Goal: Check status: Check status

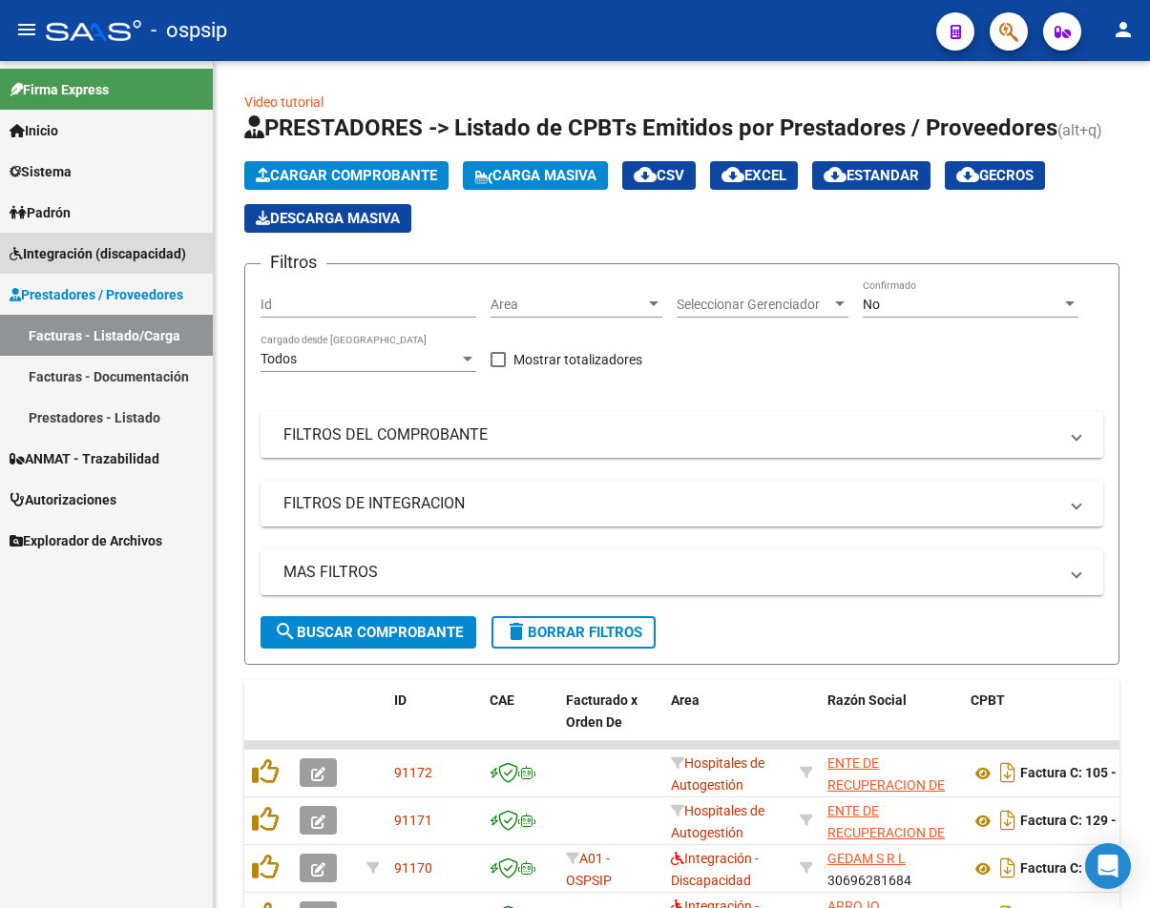
click at [131, 239] on link "Integración (discapacidad)" at bounding box center [106, 253] width 213 height 41
click at [113, 237] on link "Integración (discapacidad)" at bounding box center [106, 253] width 213 height 41
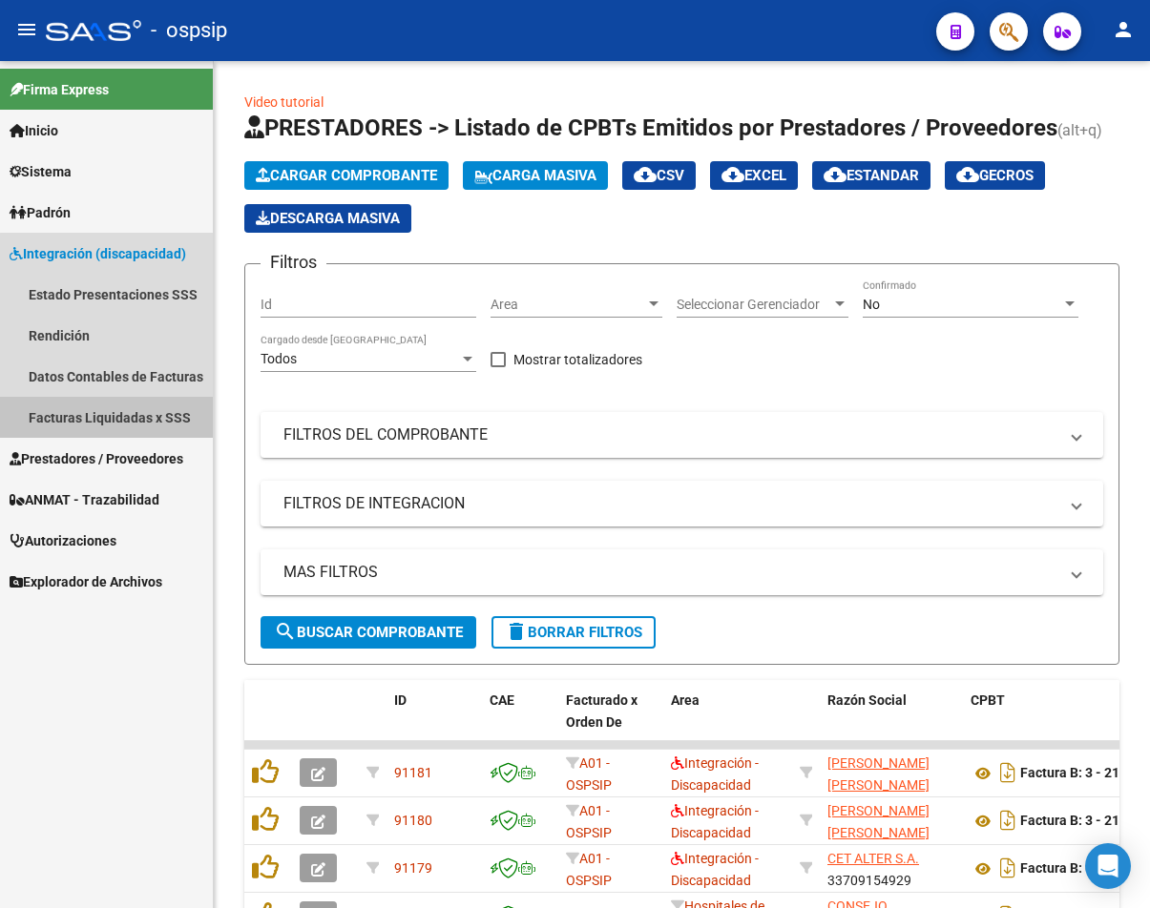
click at [125, 424] on link "Facturas Liquidadas x SSS" at bounding box center [106, 417] width 213 height 41
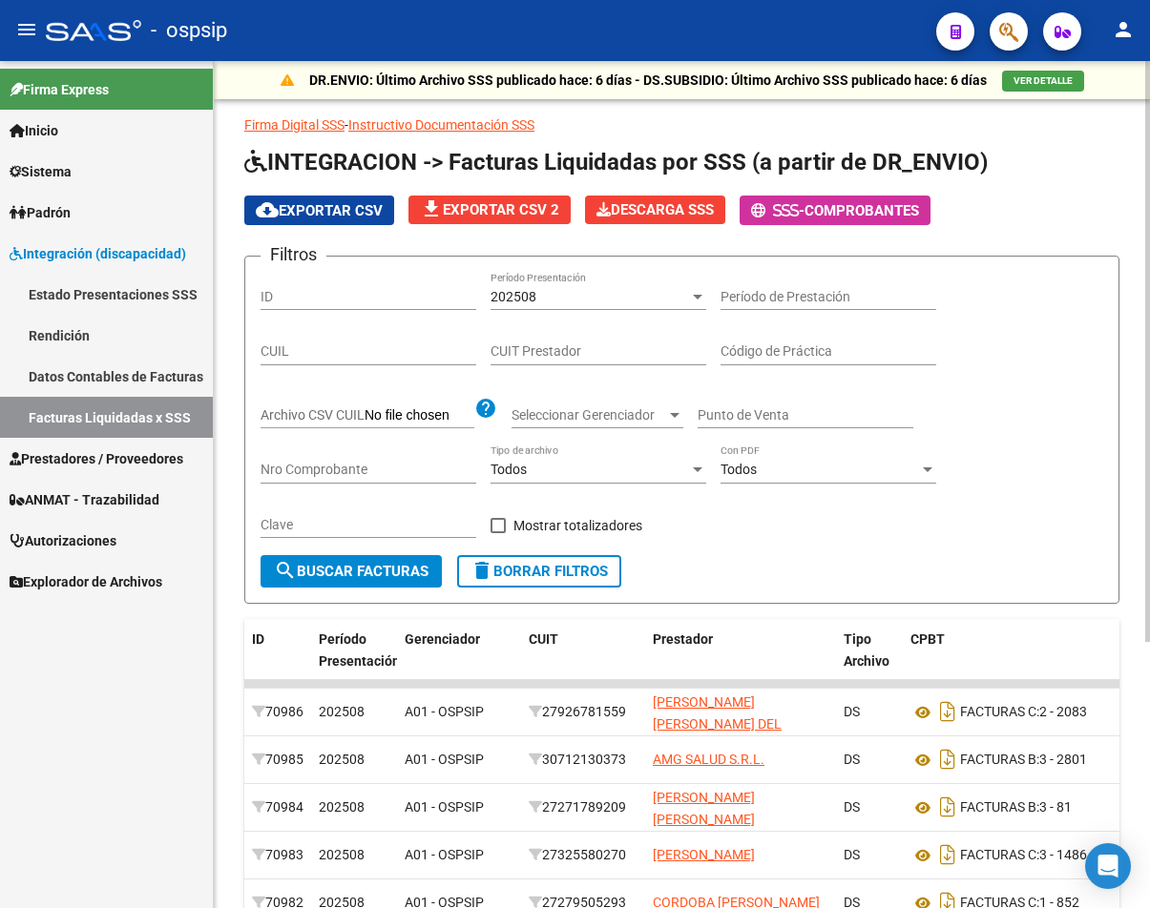
click at [553, 360] on div "CUIT Prestador" at bounding box center [598, 346] width 216 height 38
click at [562, 354] on input "CUIT Prestador" at bounding box center [598, 351] width 216 height 16
paste input "27-33783429-4"
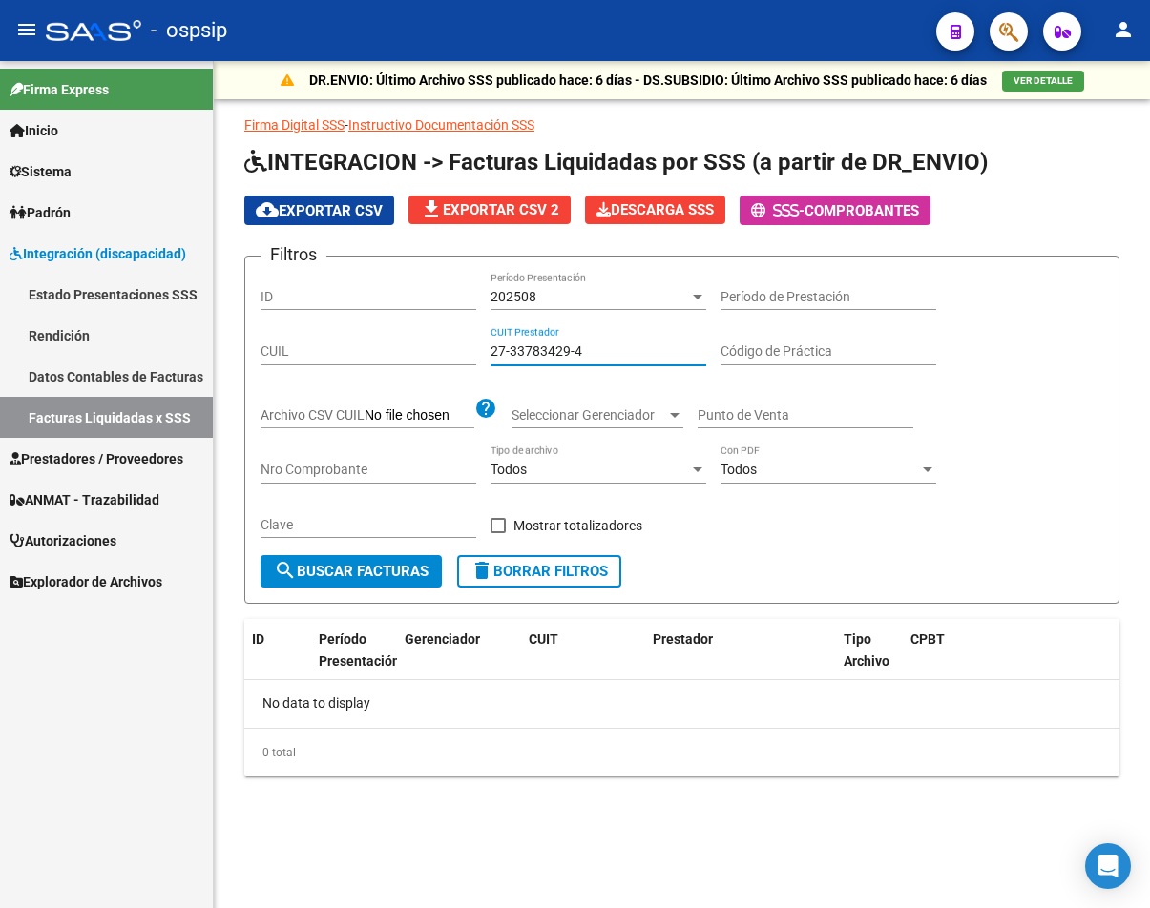
click at [641, 299] on div "202508" at bounding box center [589, 297] width 198 height 16
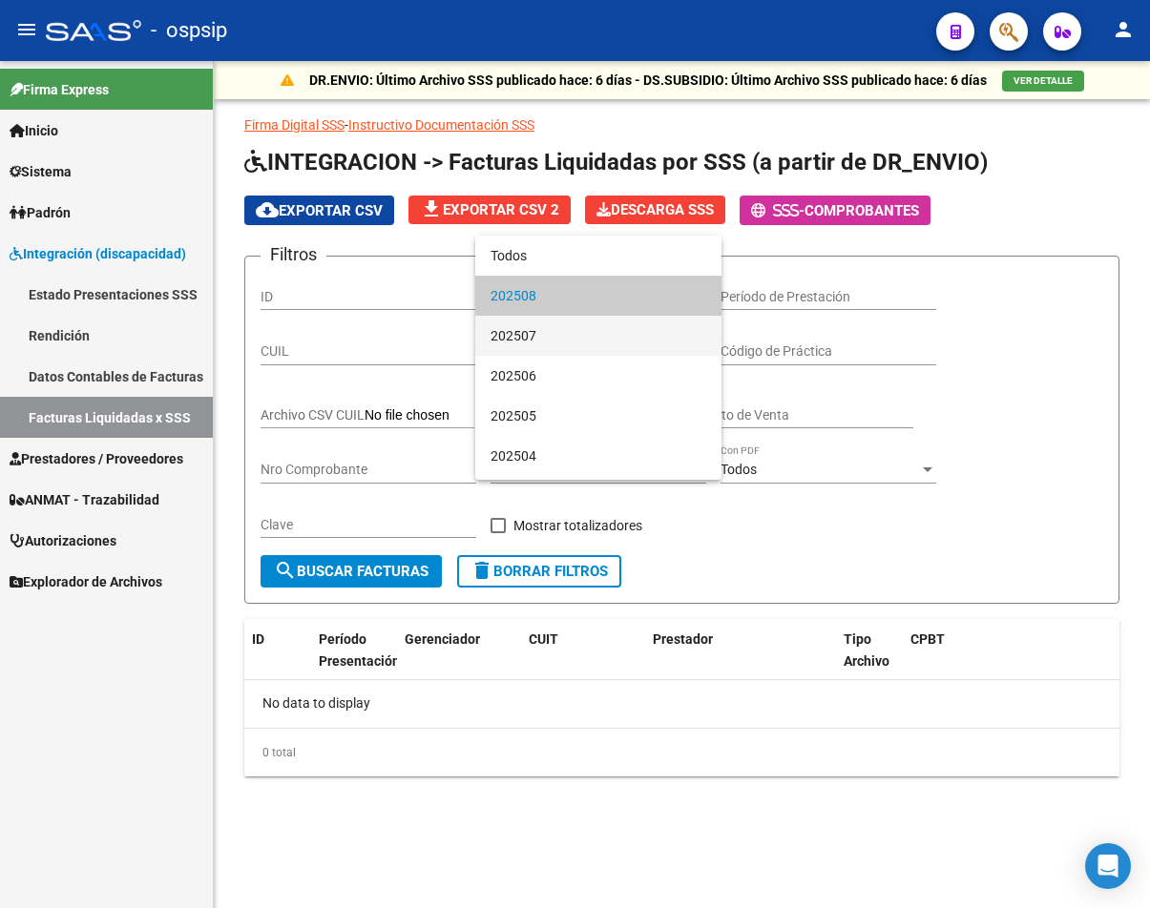
click at [615, 343] on span "202507" at bounding box center [598, 336] width 216 height 40
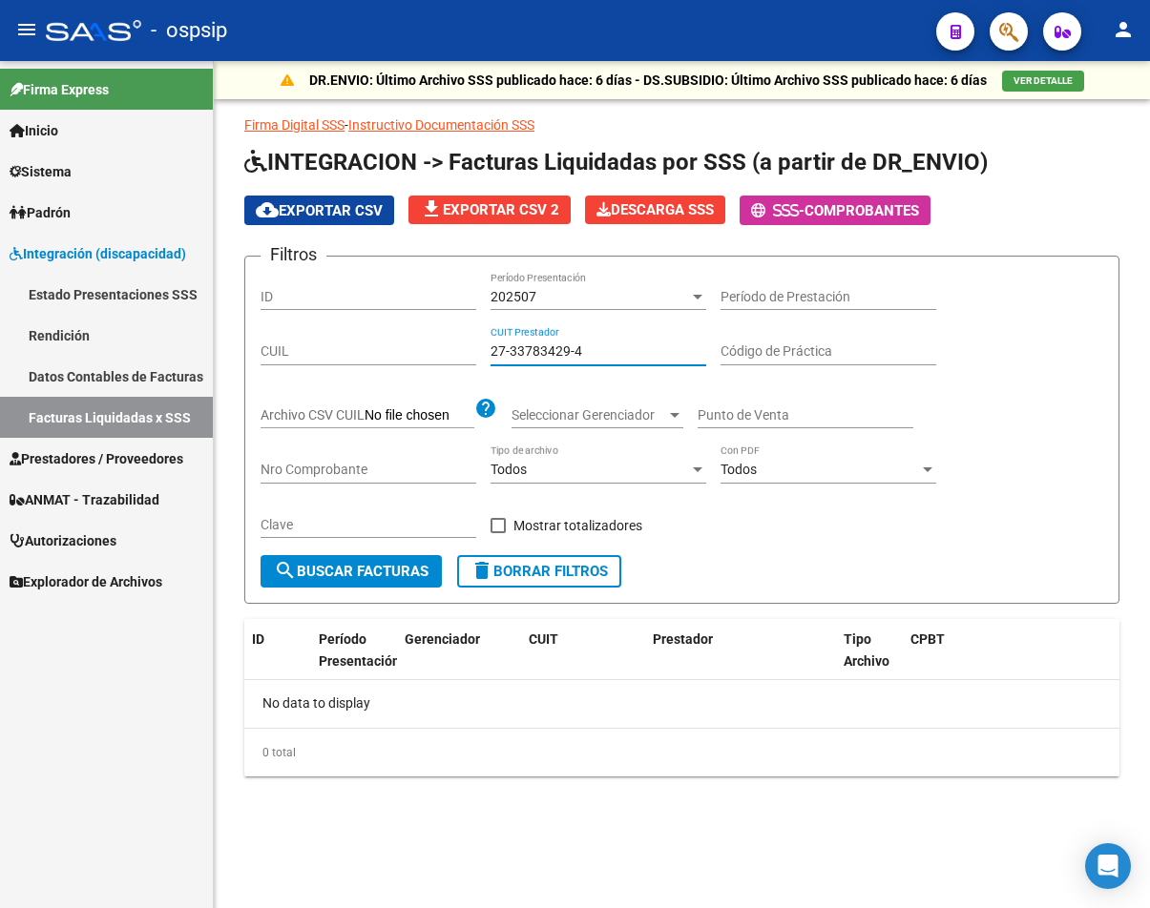
click at [622, 357] on input "27-33783429-4" at bounding box center [598, 351] width 216 height 16
type input "27-33783429-4"
click at [628, 292] on div "202507" at bounding box center [589, 297] width 198 height 16
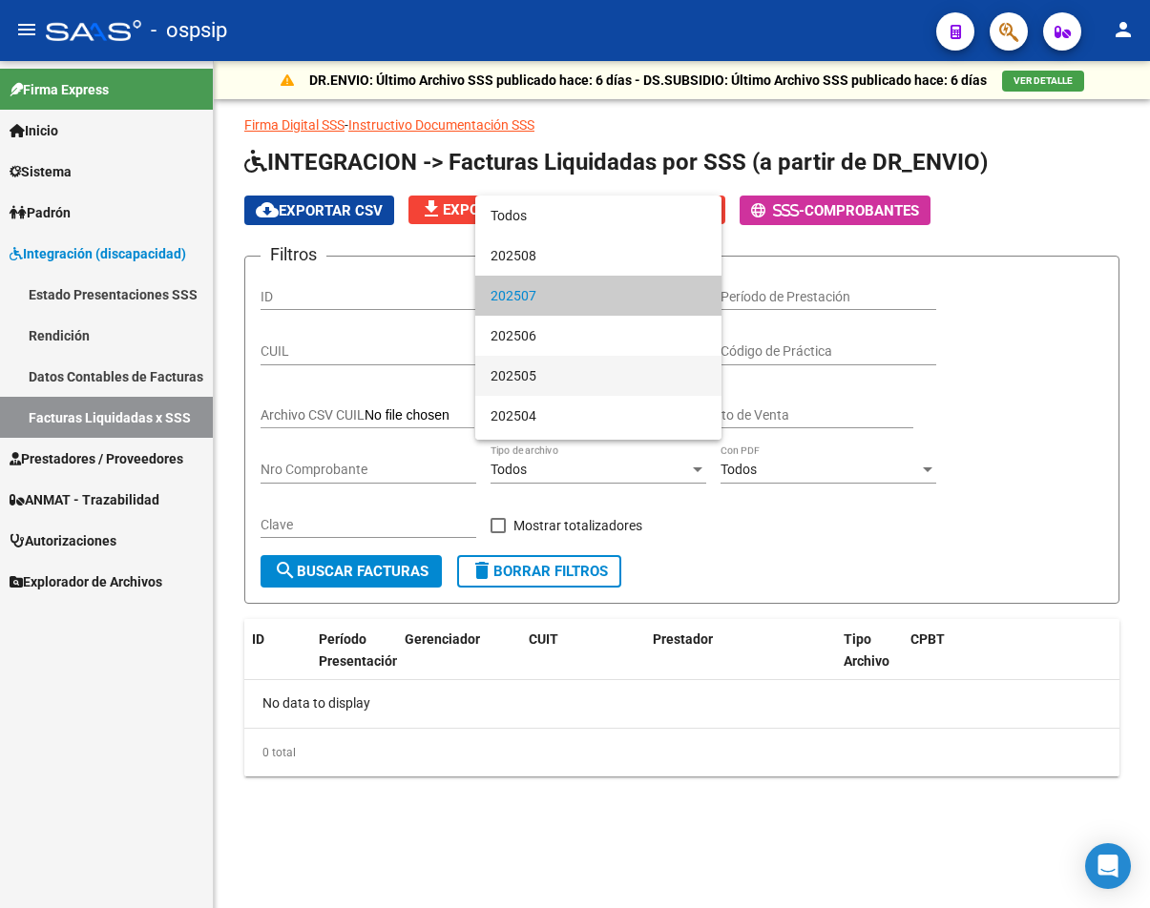
click at [608, 365] on span "202505" at bounding box center [598, 376] width 216 height 40
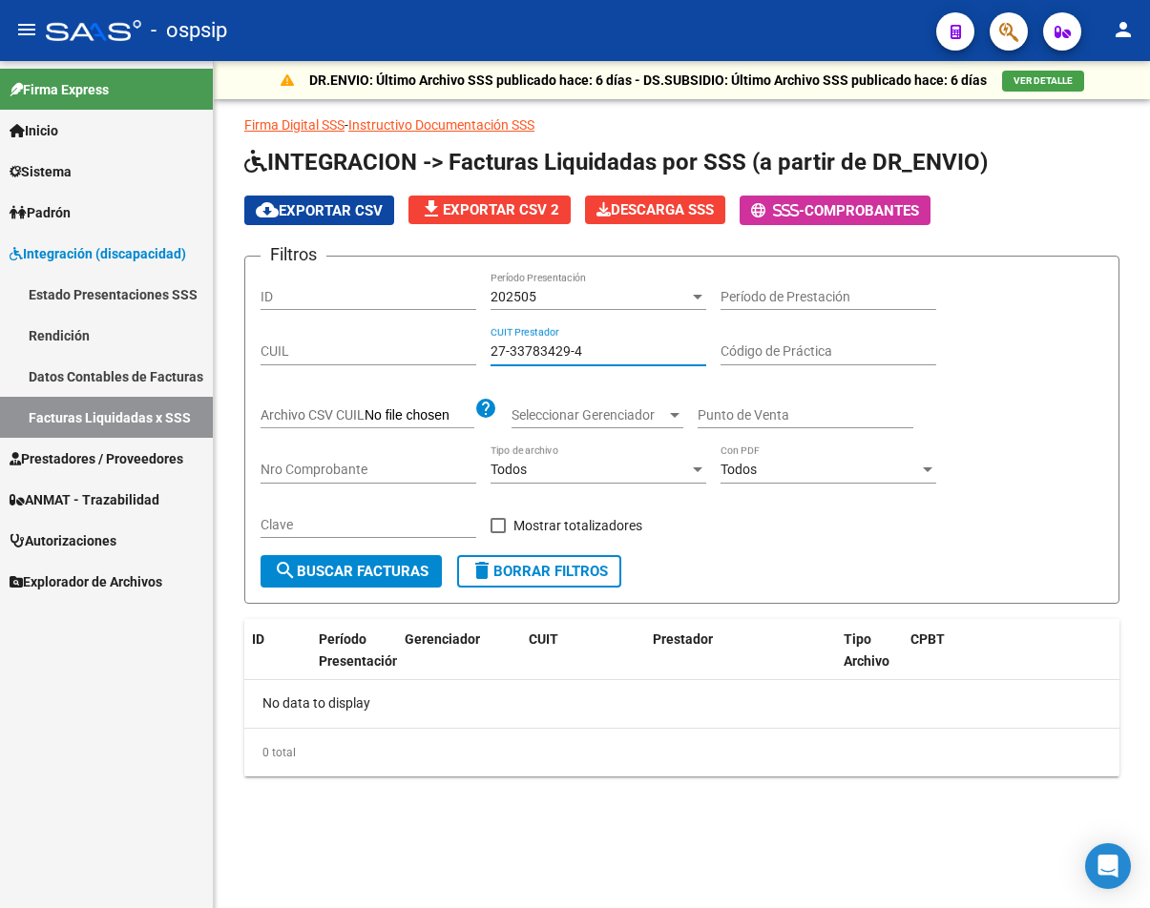
click at [645, 352] on input "27-33783429-4" at bounding box center [598, 351] width 216 height 16
click at [629, 284] on div "202505 Período Presentación" at bounding box center [598, 291] width 216 height 38
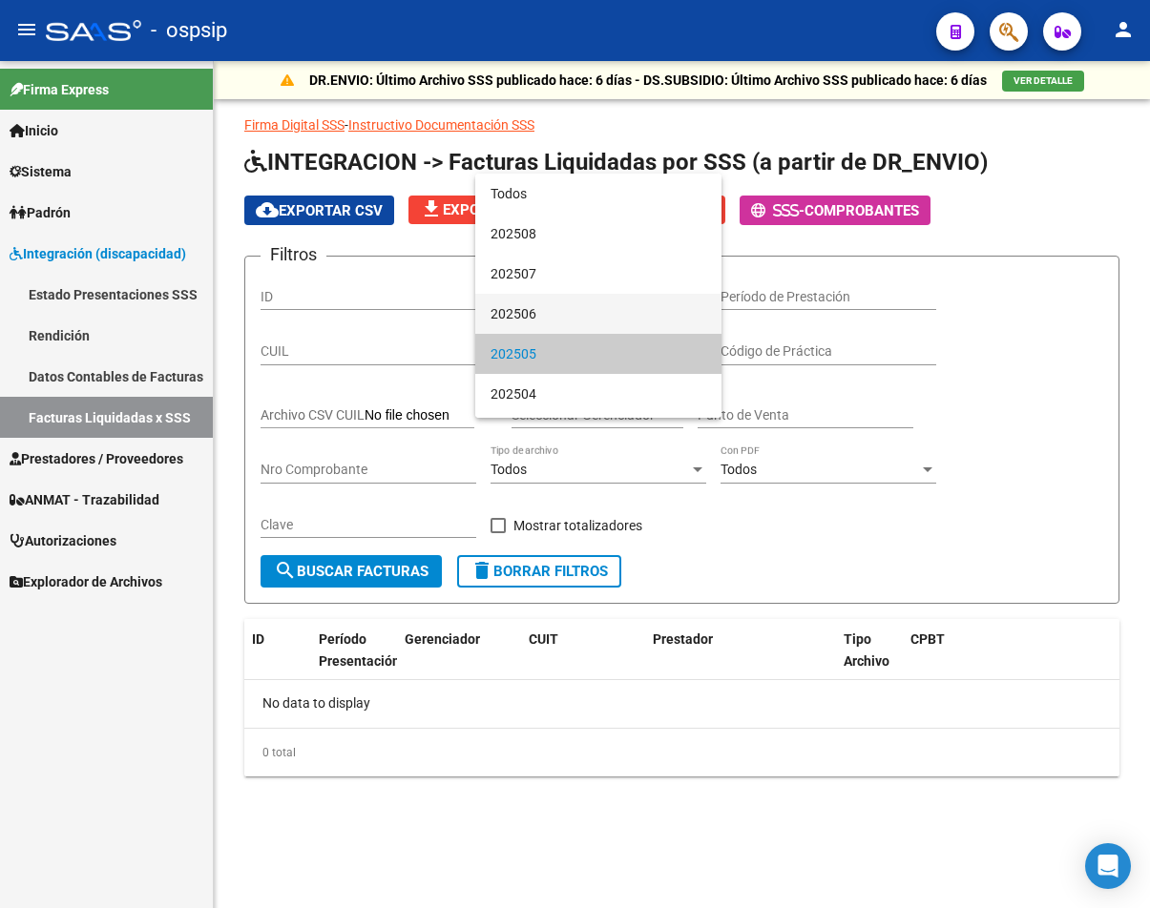
scroll to position [58, 0]
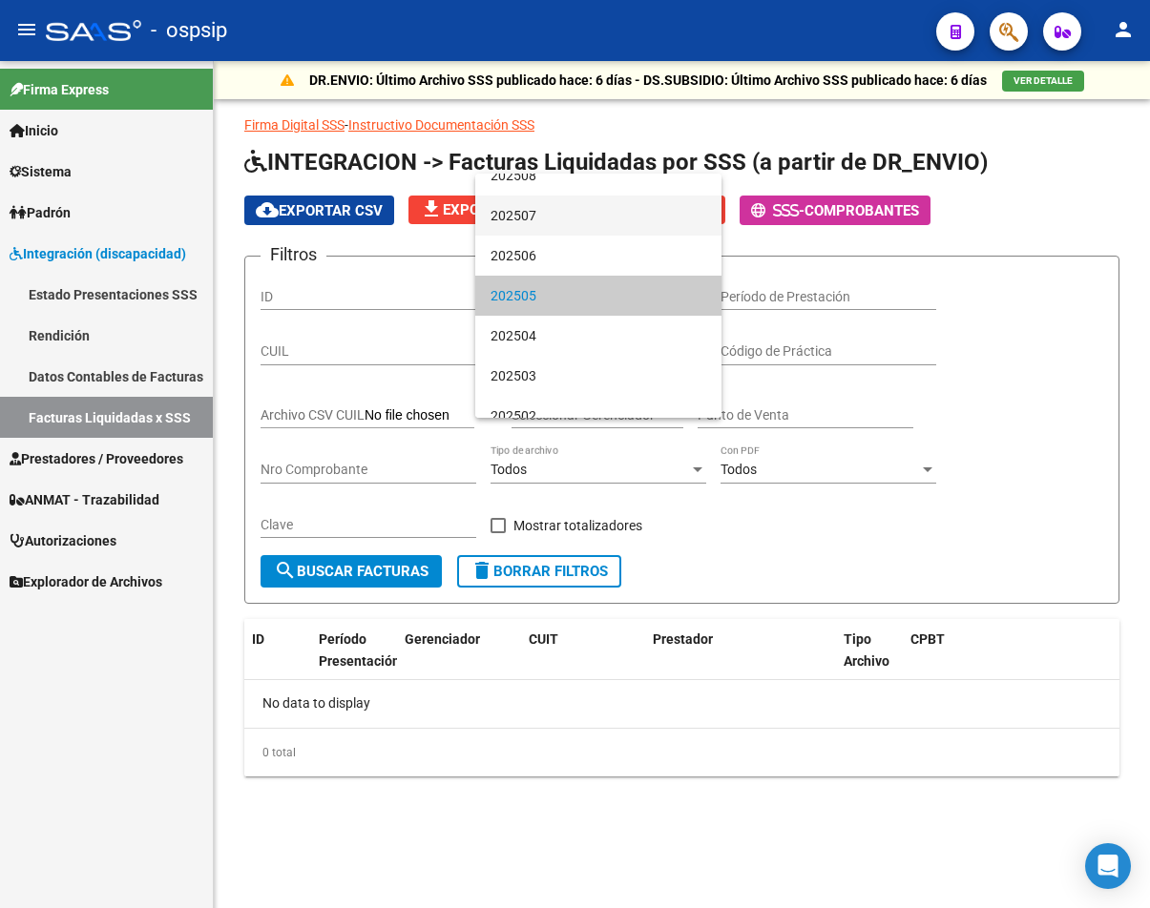
click at [638, 221] on span "202507" at bounding box center [598, 216] width 216 height 40
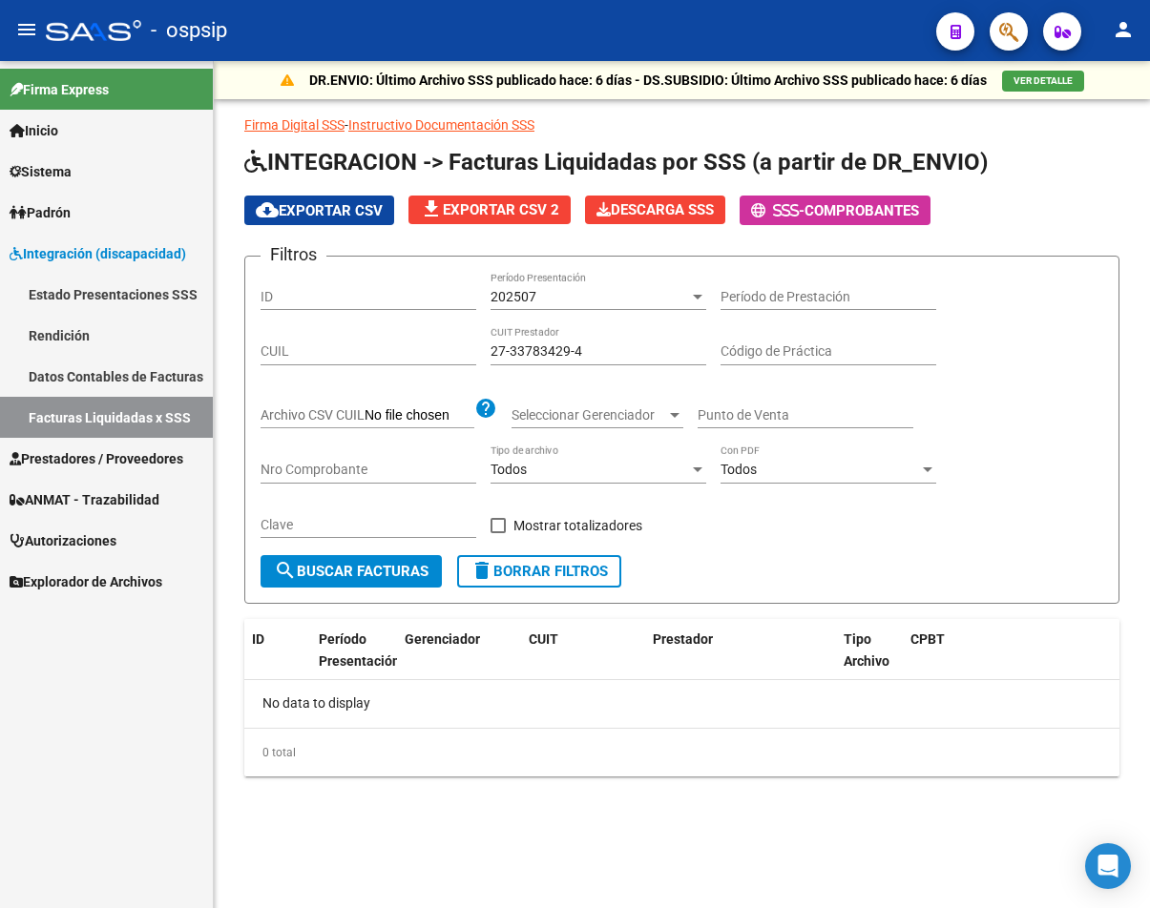
click at [633, 360] on div "27-33783429-4 CUIT Prestador" at bounding box center [598, 346] width 216 height 38
drag, startPoint x: 621, startPoint y: 355, endPoint x: 25, endPoint y: 297, distance: 599.1
click at [25, 297] on mat-sidenav-container "Firma Express Inicio Calendario SSS Instructivos Contacto OS Sistema Usuarios T…" at bounding box center [575, 484] width 1150 height 847
click at [95, 379] on link "Datos Contables de Facturas" at bounding box center [106, 376] width 213 height 41
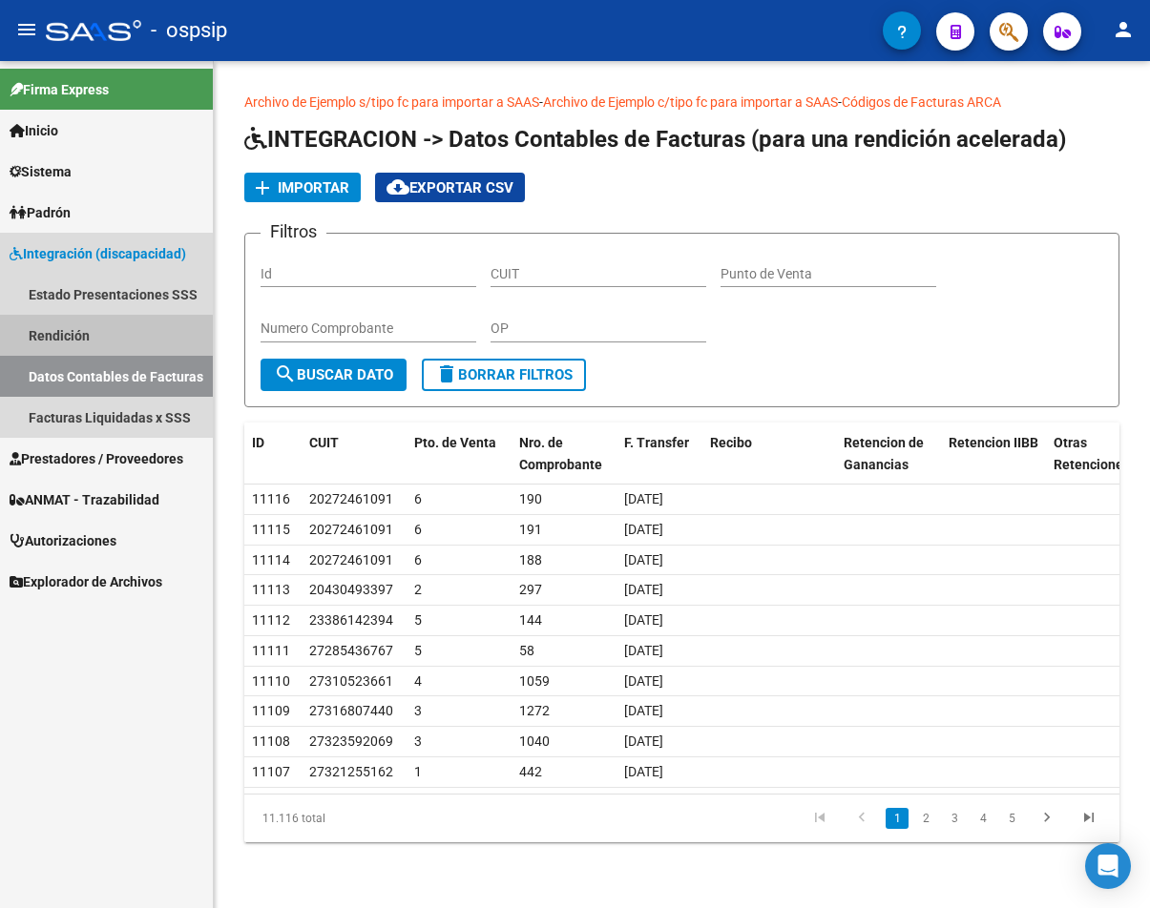
click at [100, 318] on link "Rendición" at bounding box center [106, 335] width 213 height 41
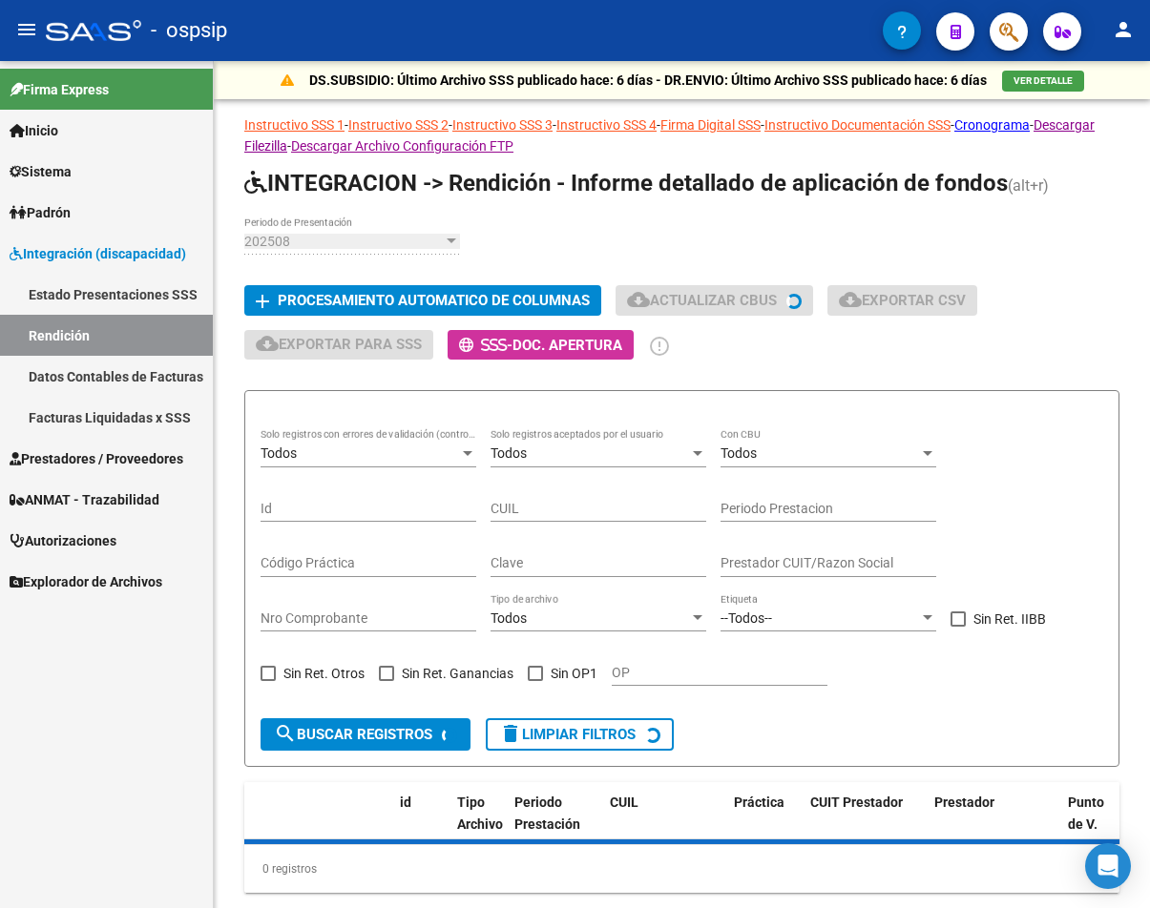
click at [142, 452] on span "Prestadores / Proveedores" at bounding box center [97, 458] width 174 height 21
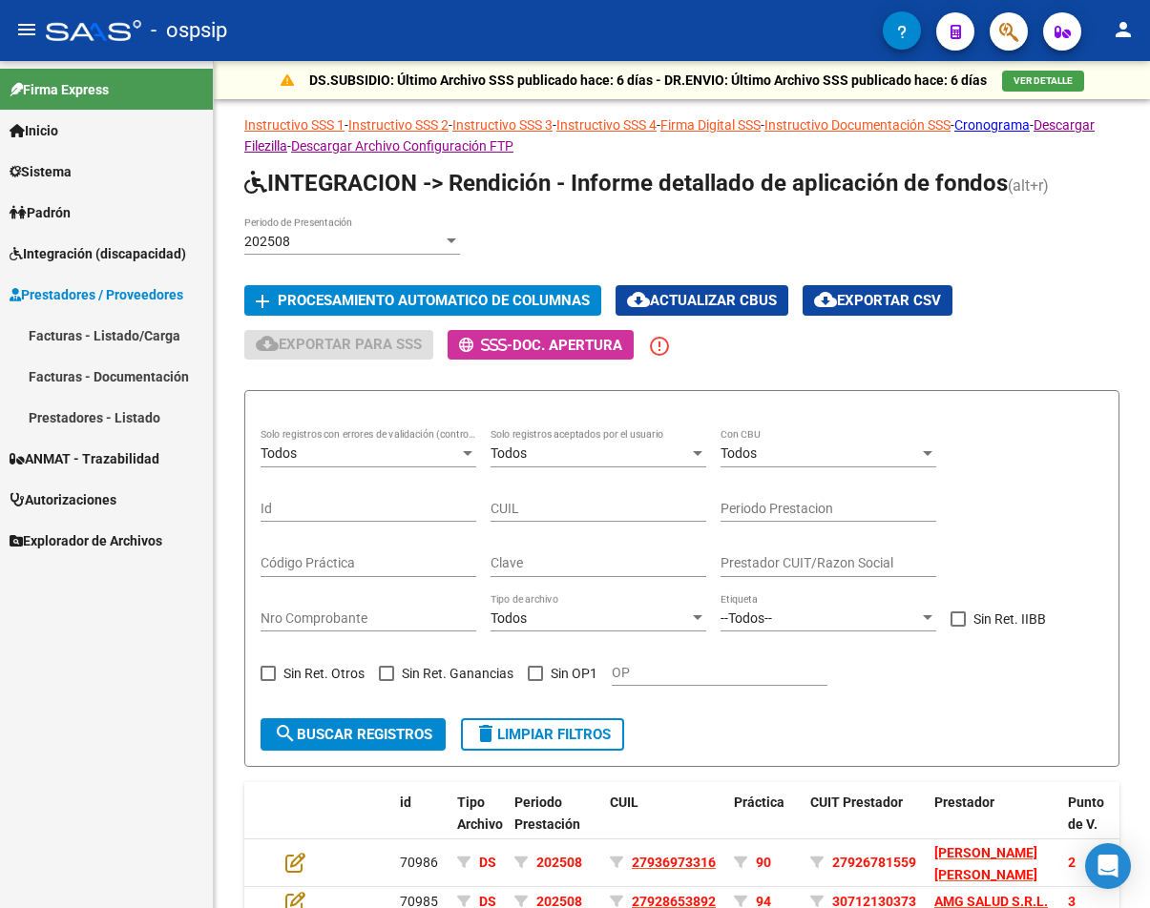
click at [148, 406] on link "Prestadores - Listado" at bounding box center [106, 417] width 213 height 41
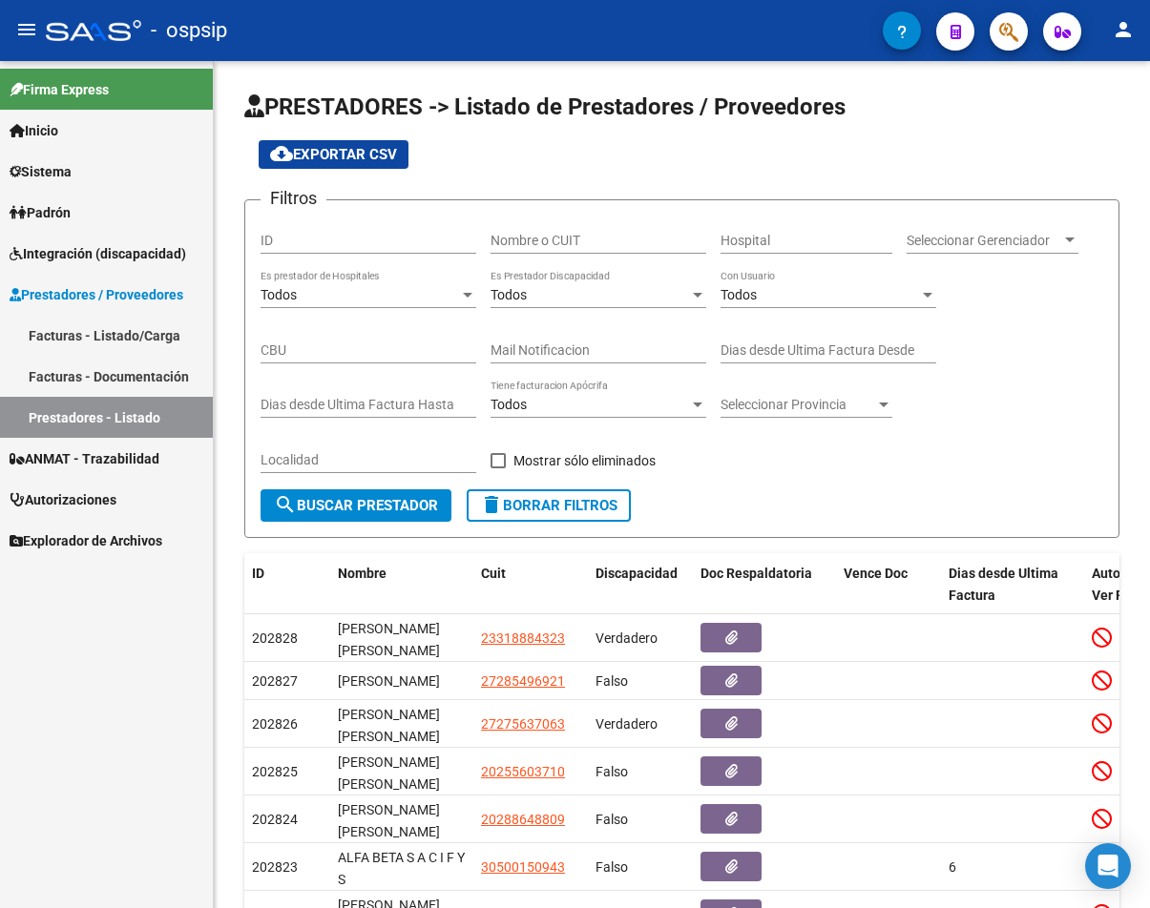
drag, startPoint x: 131, startPoint y: 322, endPoint x: 145, endPoint y: 320, distance: 14.6
click at [132, 322] on link "Facturas - Listado/Carga" at bounding box center [106, 335] width 213 height 41
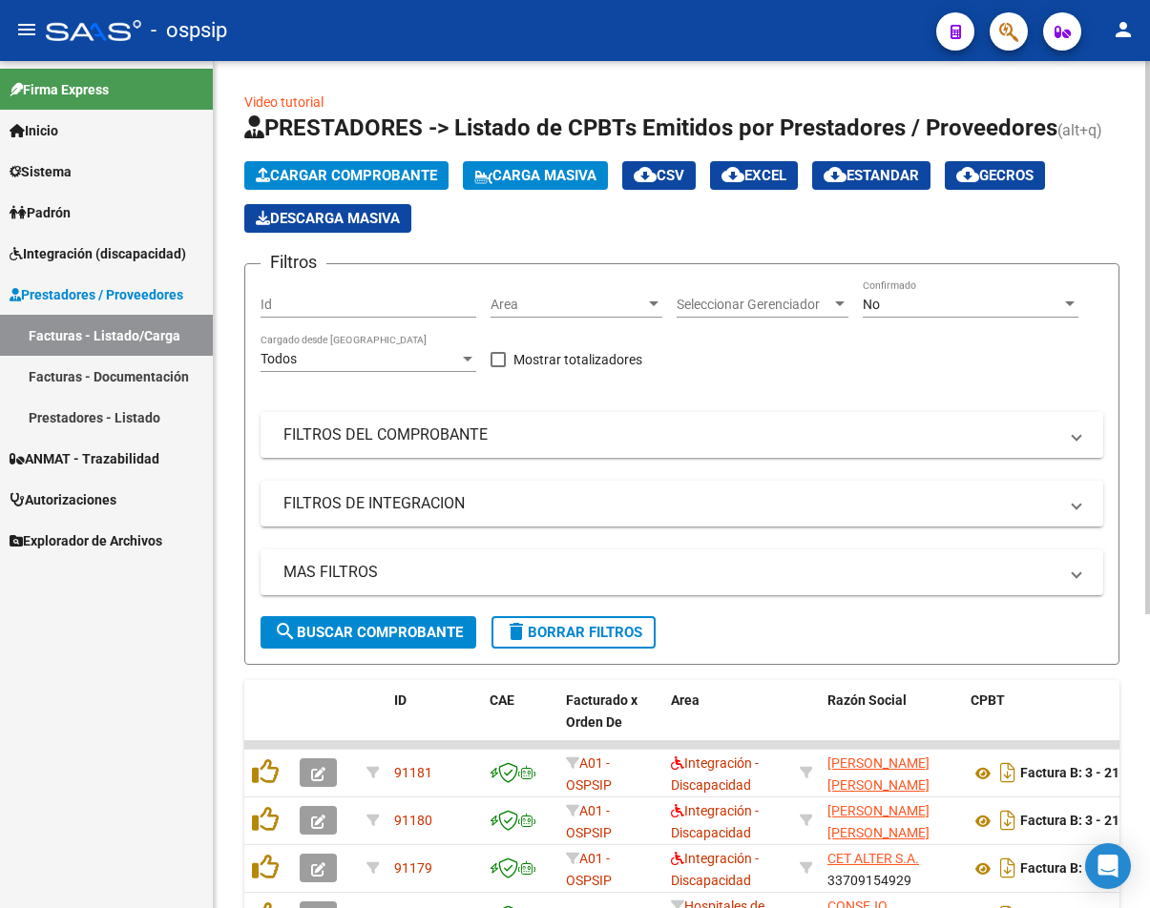
click at [616, 420] on mat-expansion-panel-header "FILTROS DEL COMPROBANTE" at bounding box center [681, 435] width 842 height 46
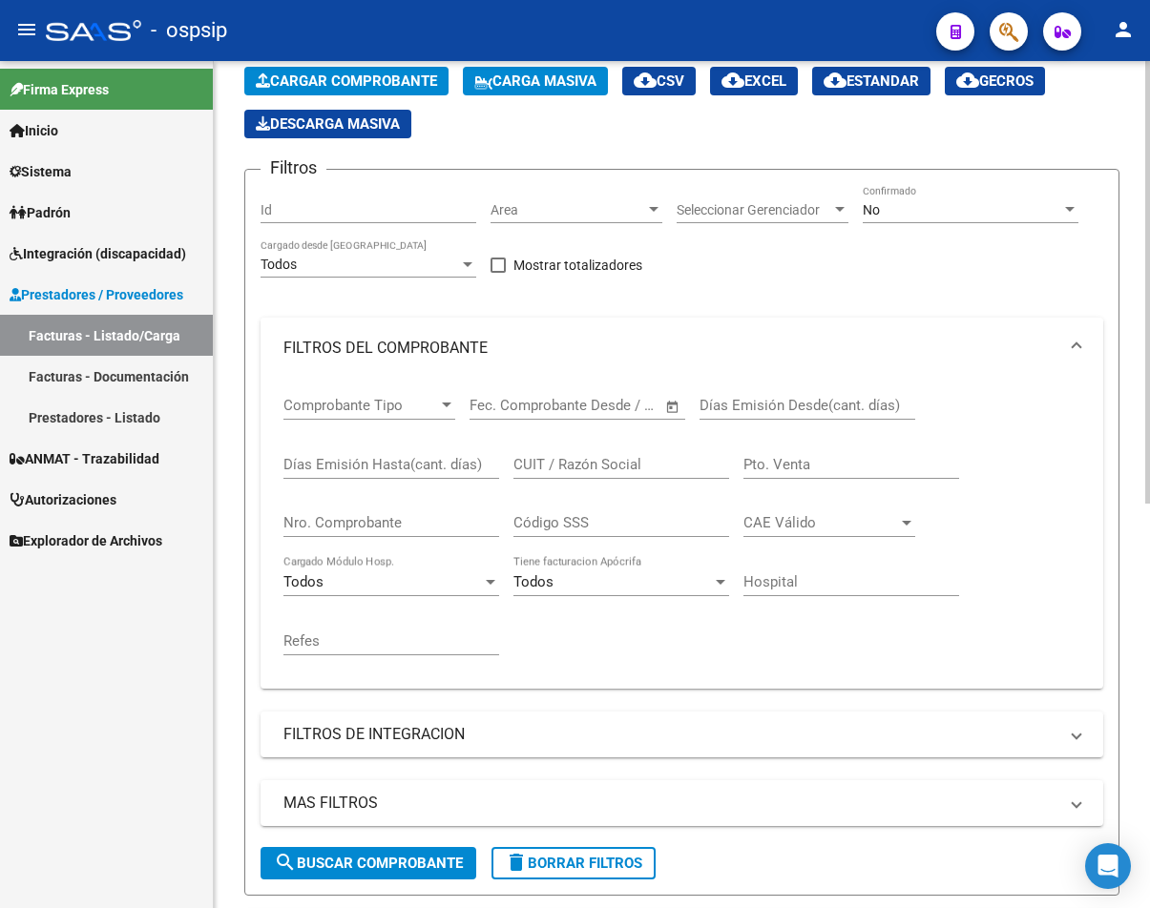
scroll to position [95, 0]
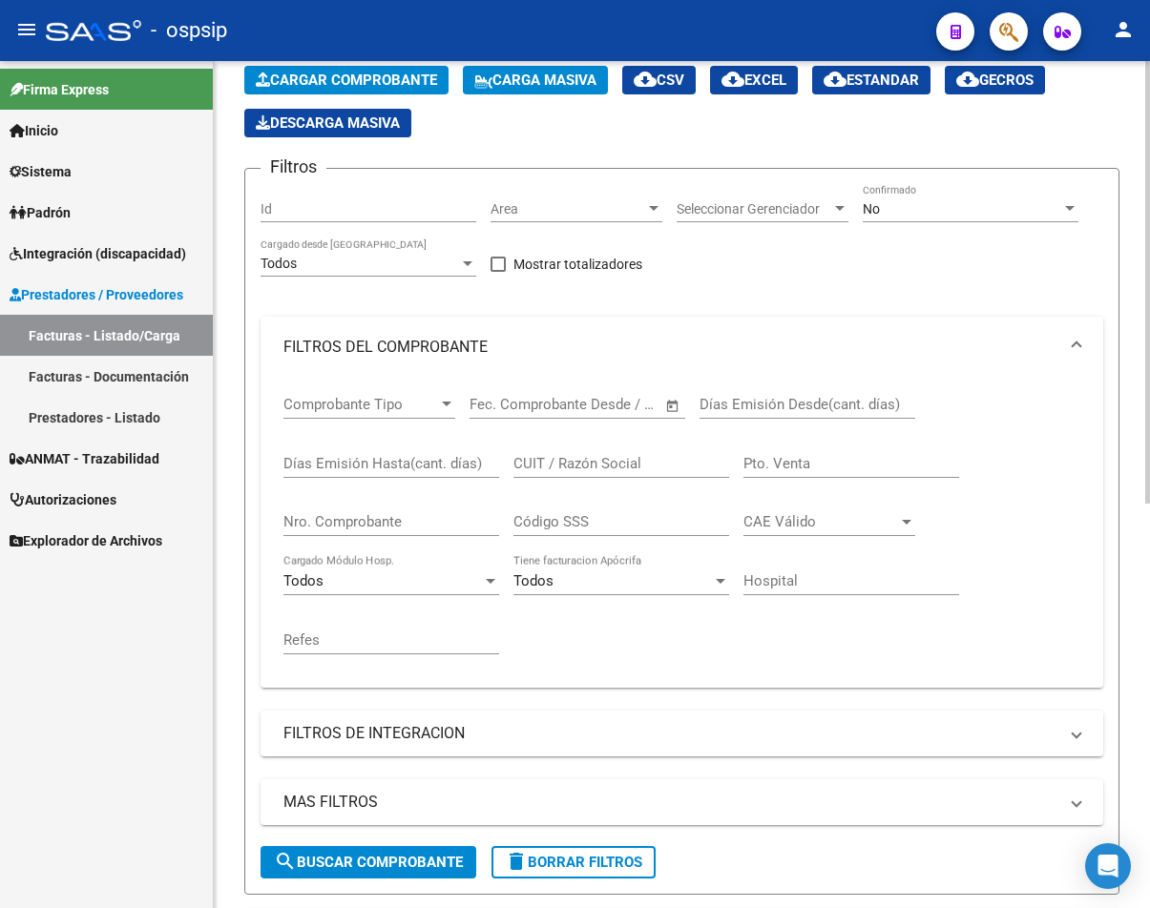
click at [568, 460] on input "CUIT / Razón Social" at bounding box center [621, 463] width 216 height 17
paste input "27-33783429-4"
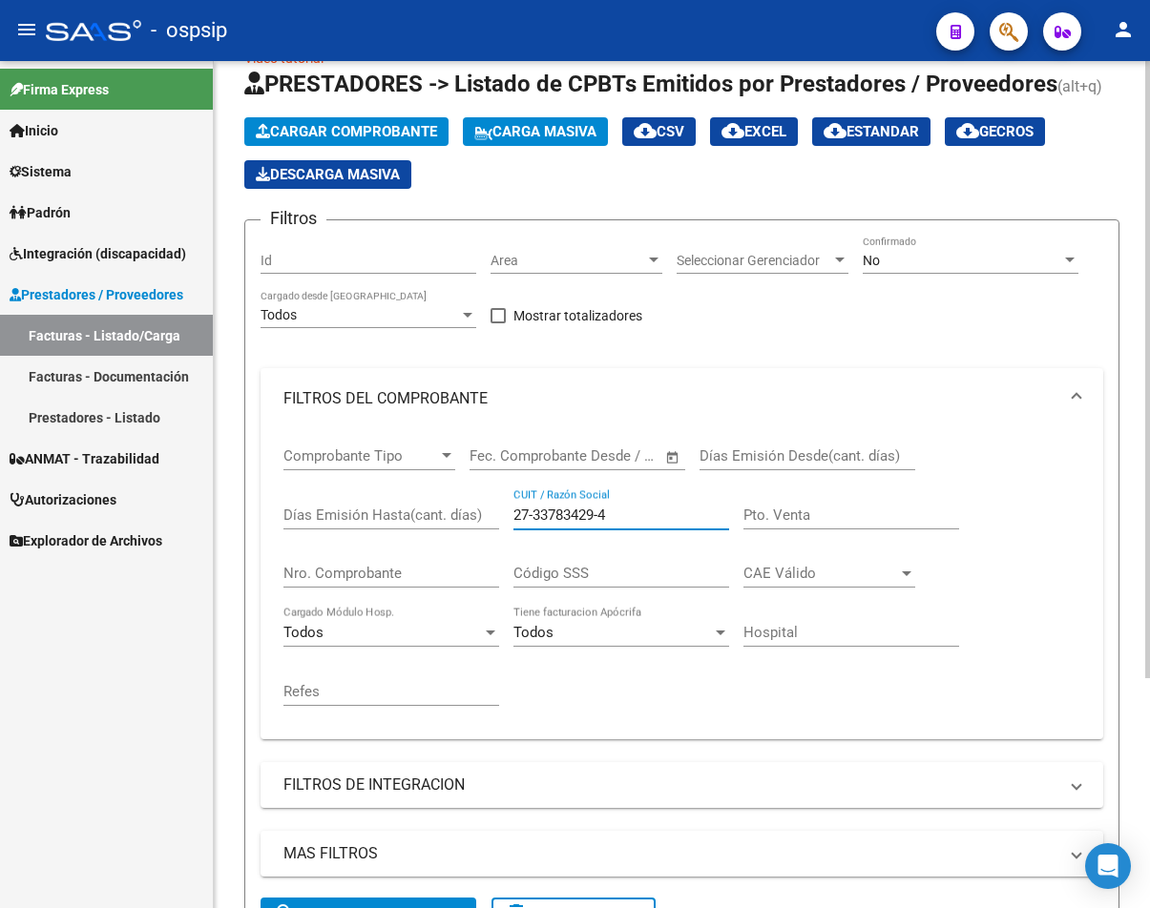
scroll to position [30, 0]
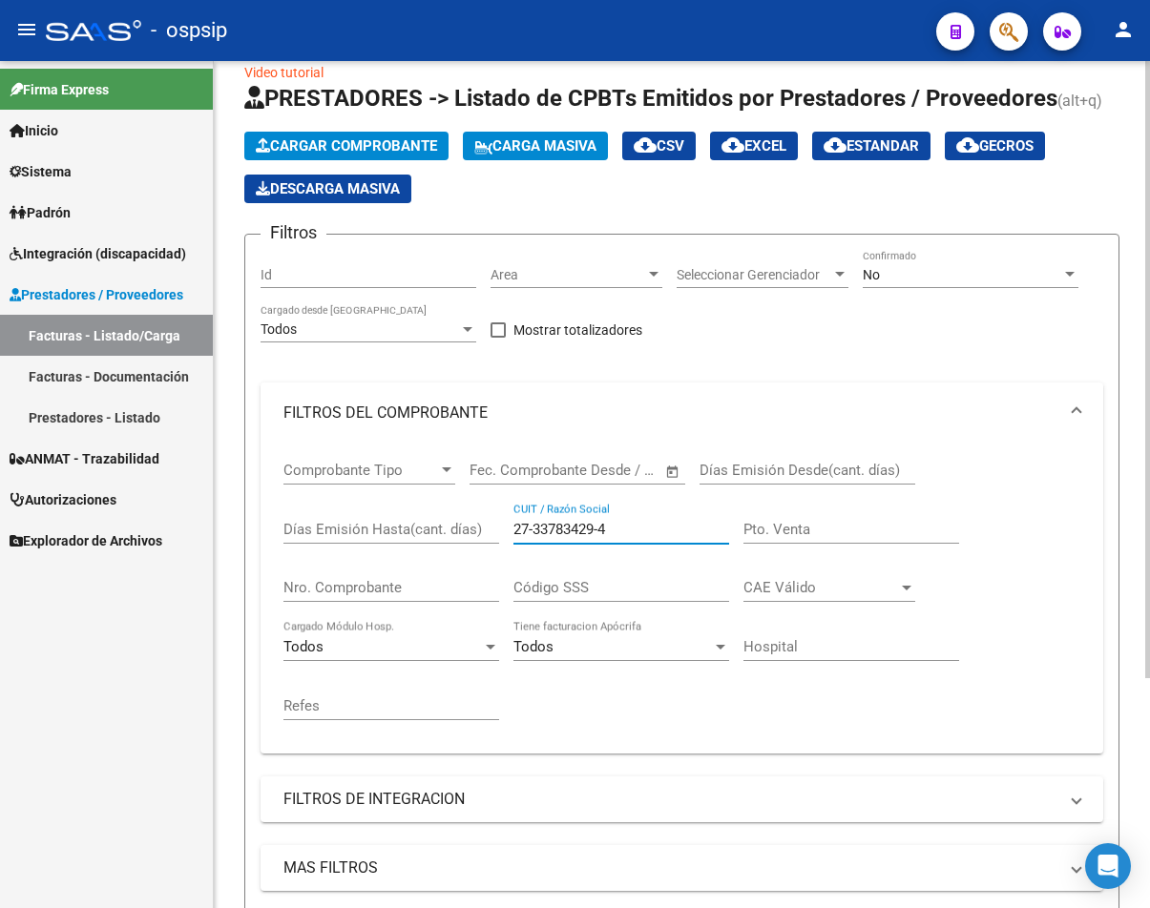
click at [604, 522] on input "27-33783429-4" at bounding box center [621, 529] width 216 height 17
click at [530, 527] on input "27-337834294" at bounding box center [621, 529] width 216 height 17
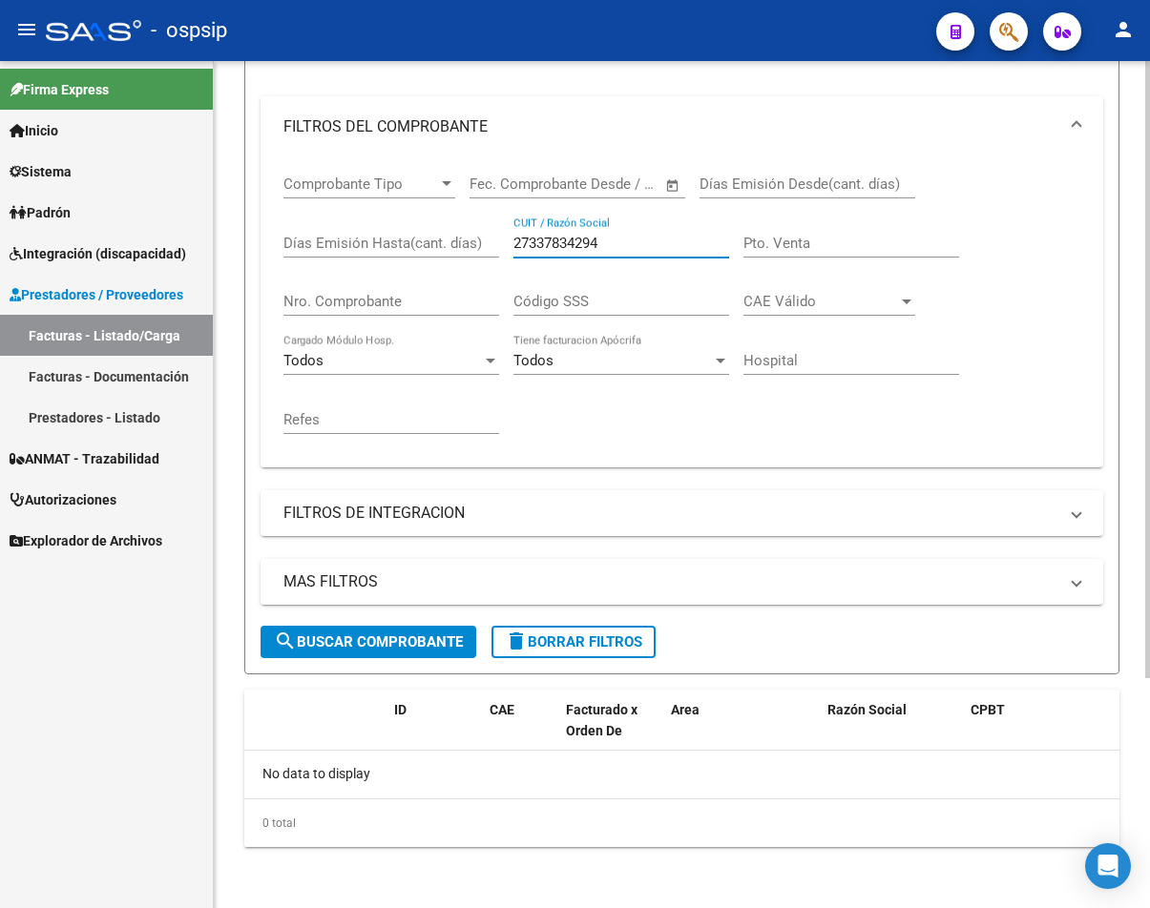
scroll to position [0, 0]
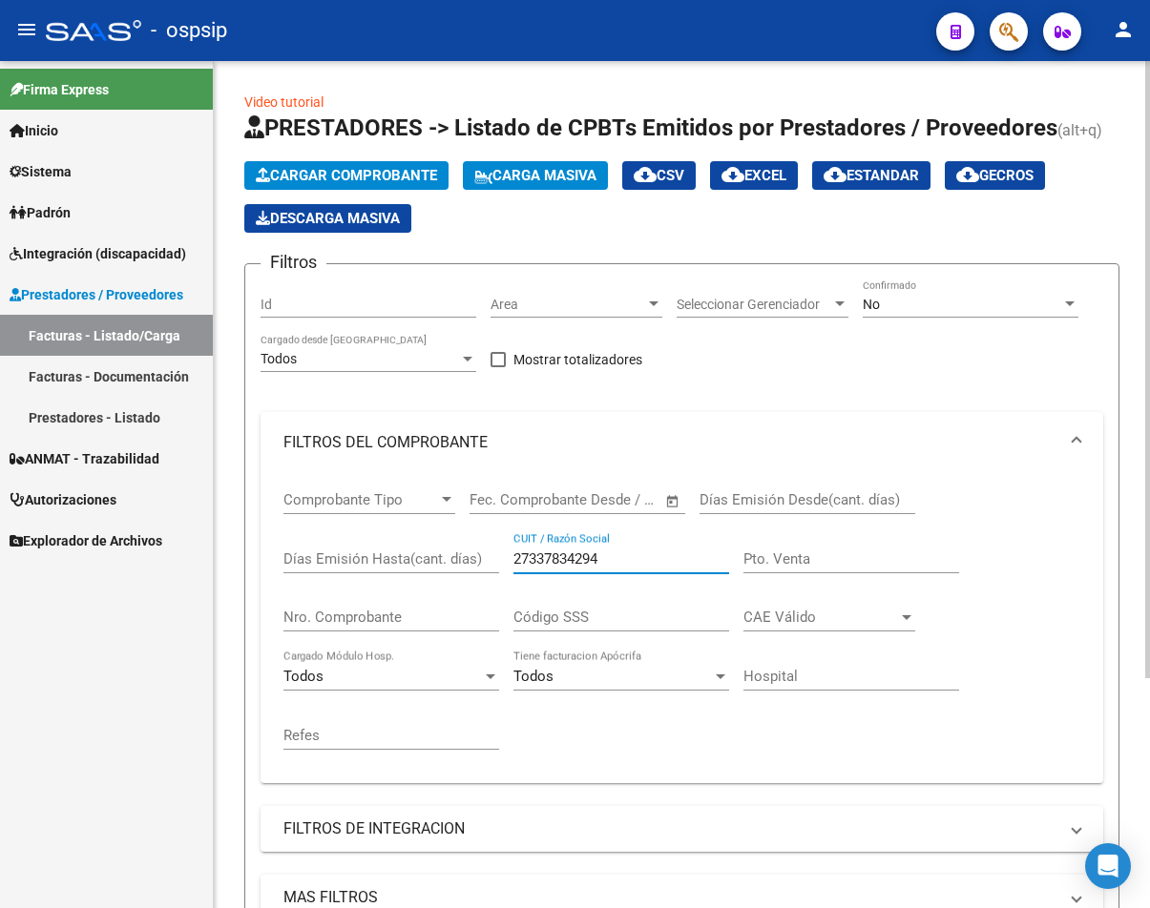
type input "27337834294"
click at [1047, 311] on div "No" at bounding box center [961, 305] width 198 height 16
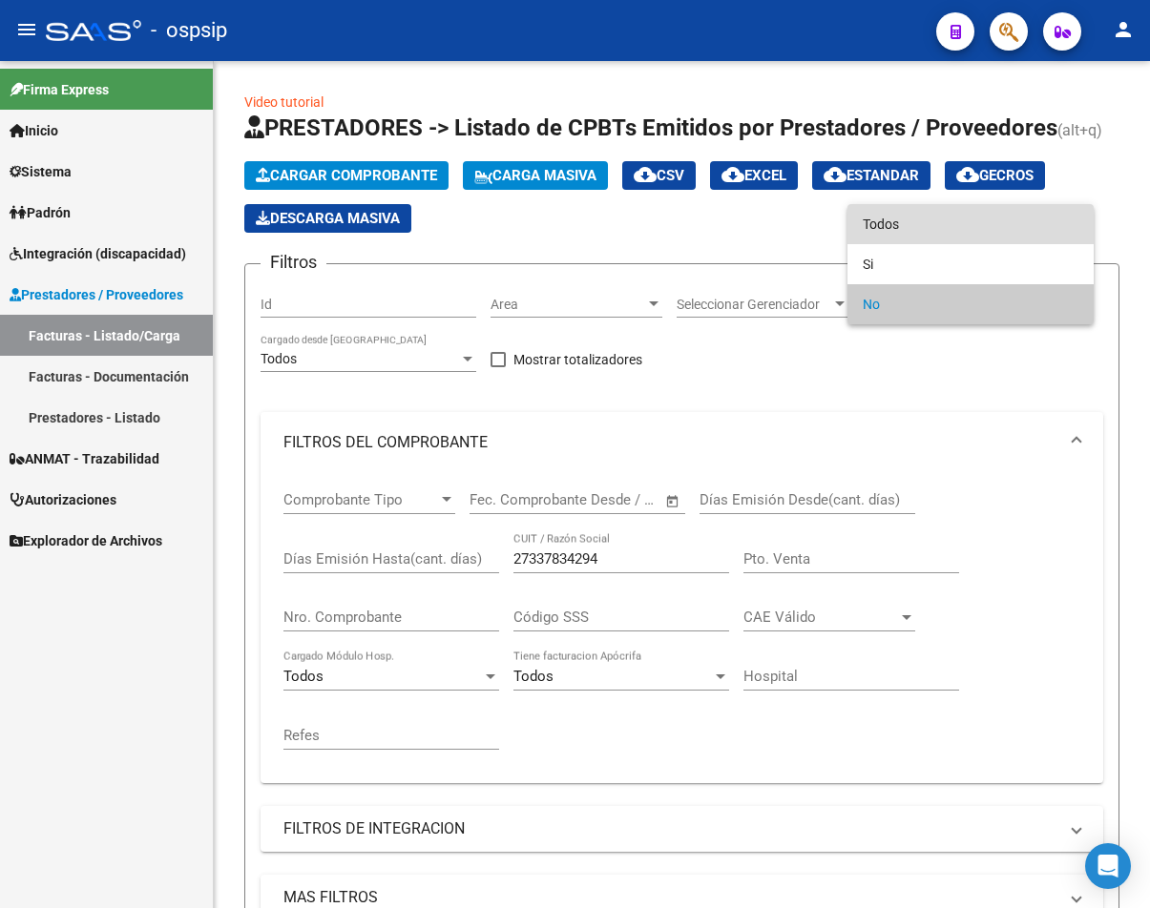
click at [954, 238] on span "Todos" at bounding box center [970, 224] width 216 height 40
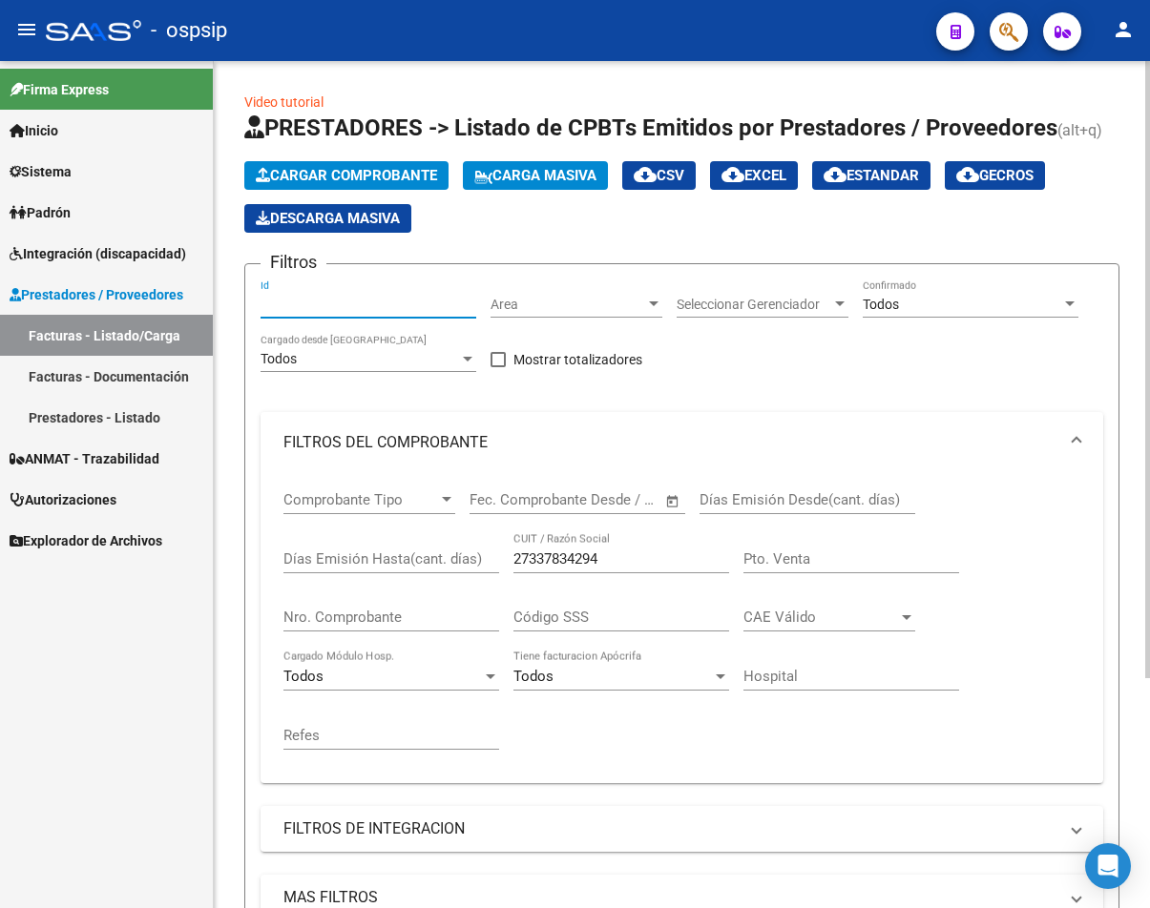
click at [367, 307] on input "Id" at bounding box center [368, 305] width 216 height 16
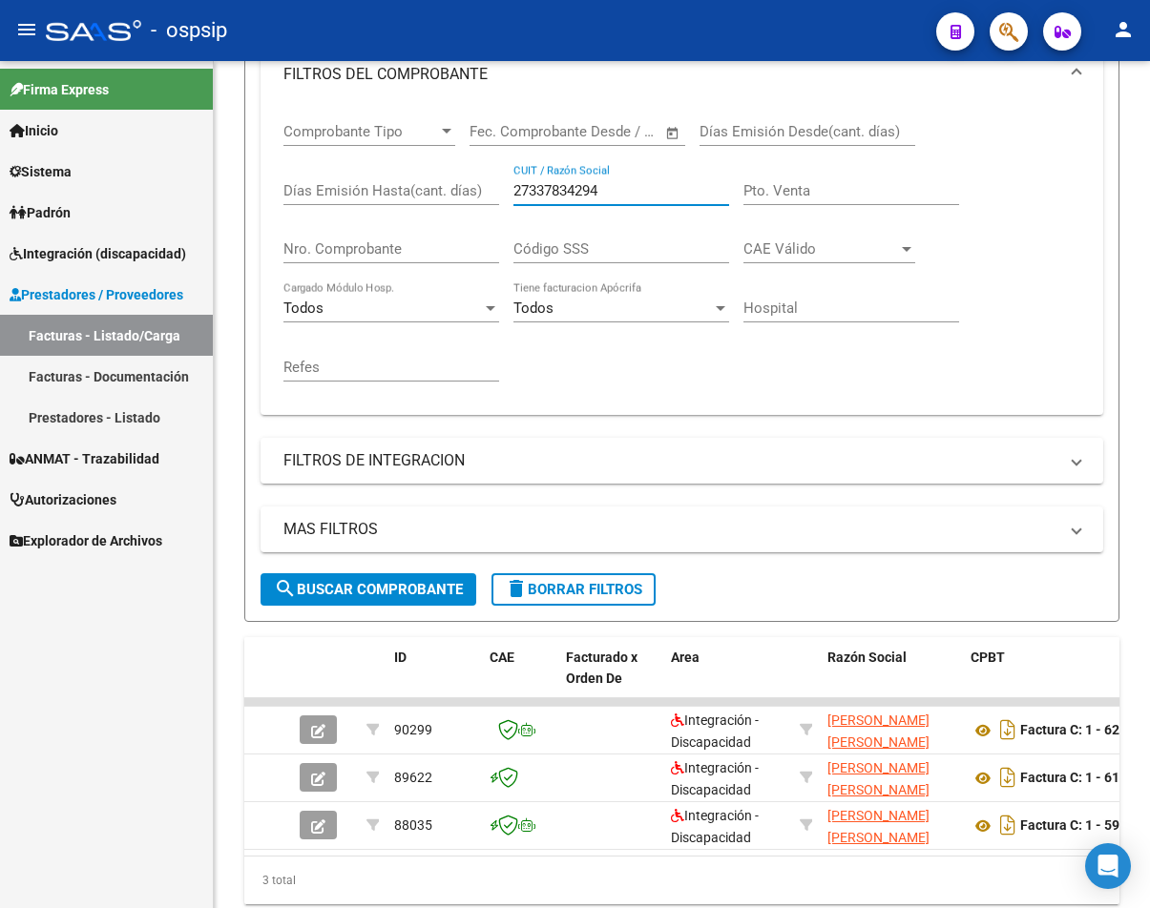
drag, startPoint x: 626, startPoint y: 193, endPoint x: 206, endPoint y: 163, distance: 420.8
click at [246, 171] on form "Filtros Id Area Area Seleccionar Gerenciador Seleccionar Gerenciador Todos Conf…" at bounding box center [681, 258] width 875 height 727
click at [91, 241] on link "Integración (discapacidad)" at bounding box center [106, 253] width 213 height 41
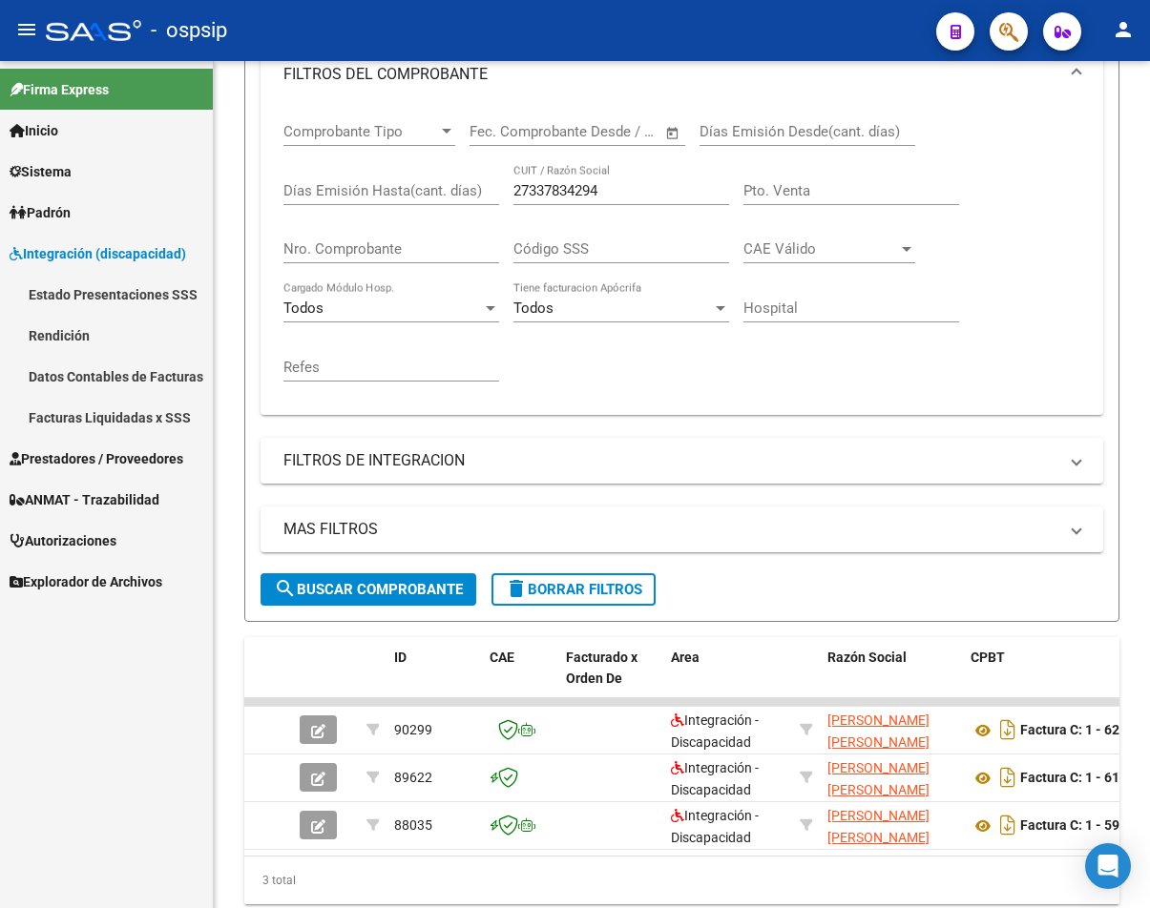
click at [134, 410] on link "Facturas Liquidadas x SSS" at bounding box center [106, 417] width 213 height 41
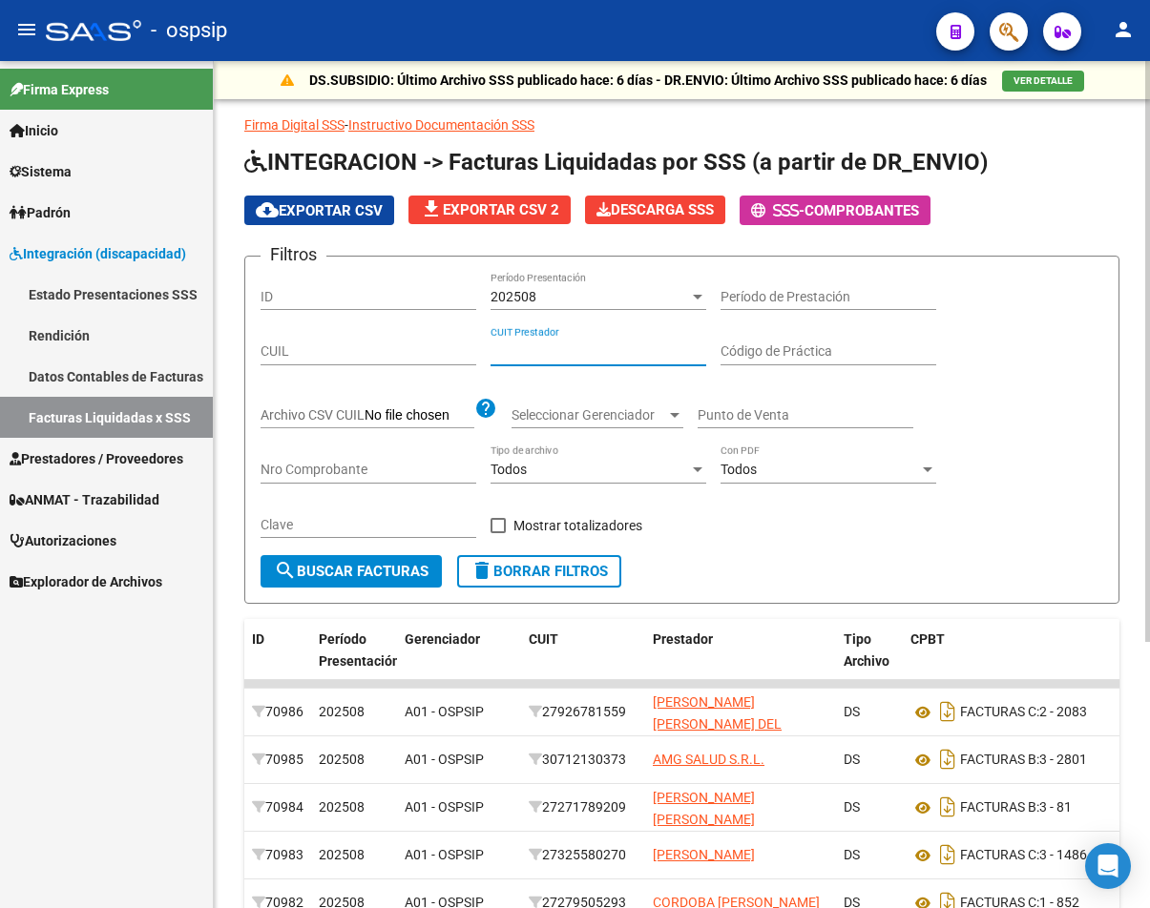
click at [594, 354] on input "CUIT Prestador" at bounding box center [598, 351] width 216 height 16
paste input "27-33783429-4"
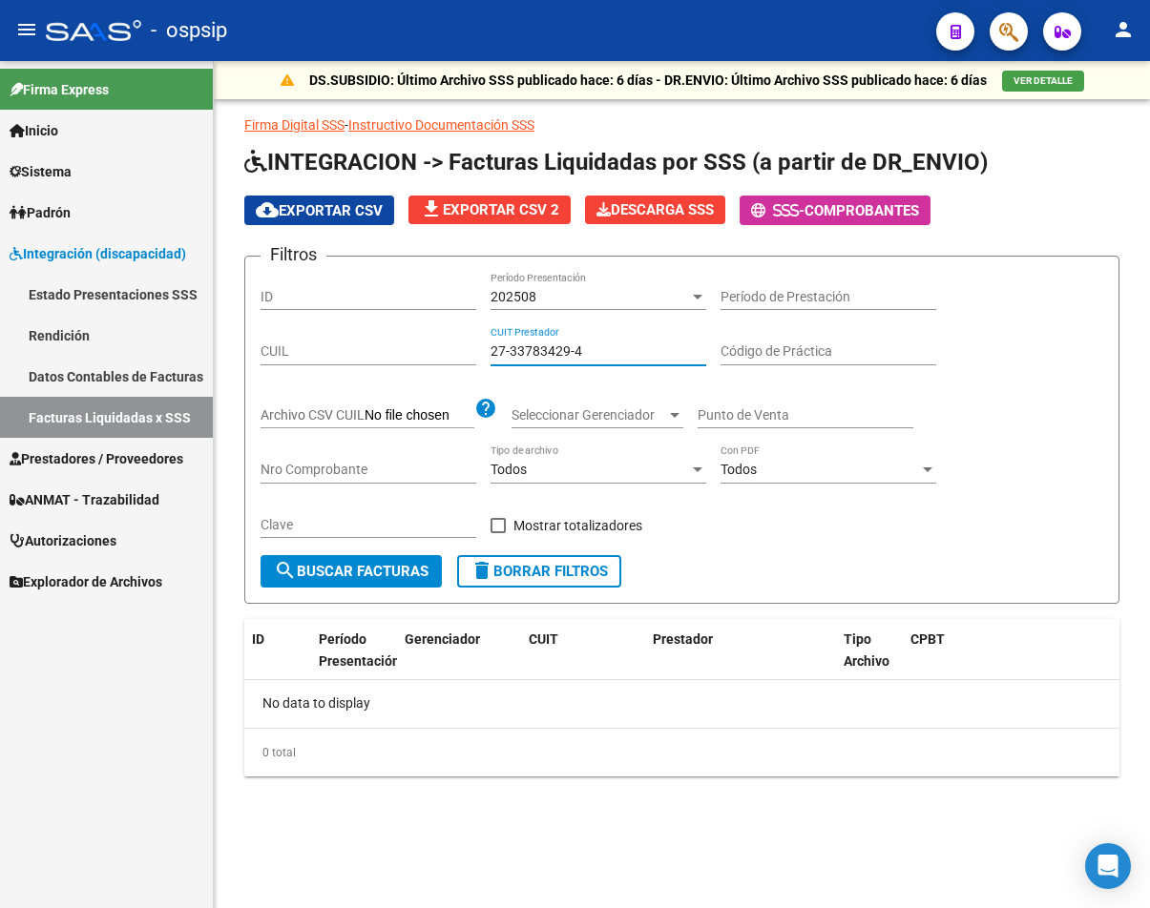
type input "27-33783429-4"
click at [647, 283] on div "202508 Período Presentación" at bounding box center [598, 291] width 216 height 38
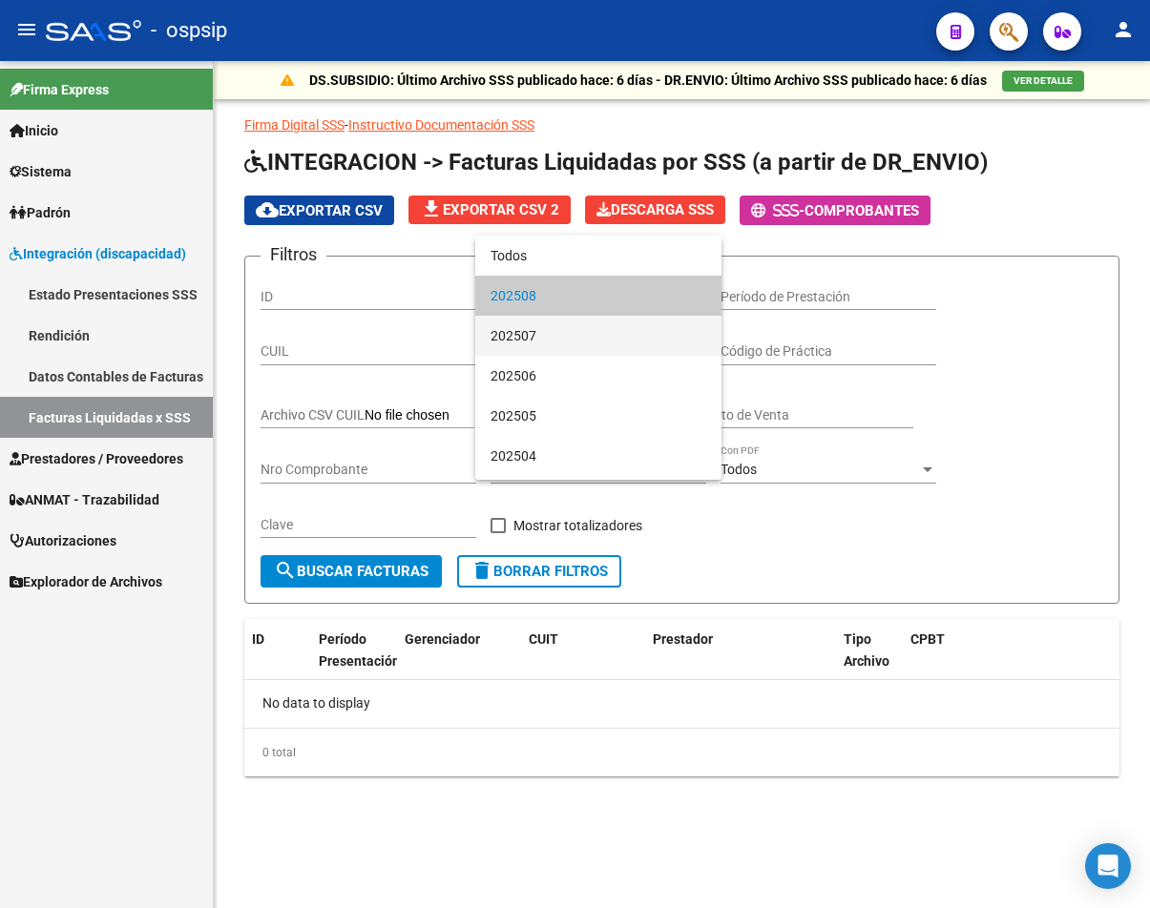
click at [633, 338] on span "202507" at bounding box center [598, 336] width 216 height 40
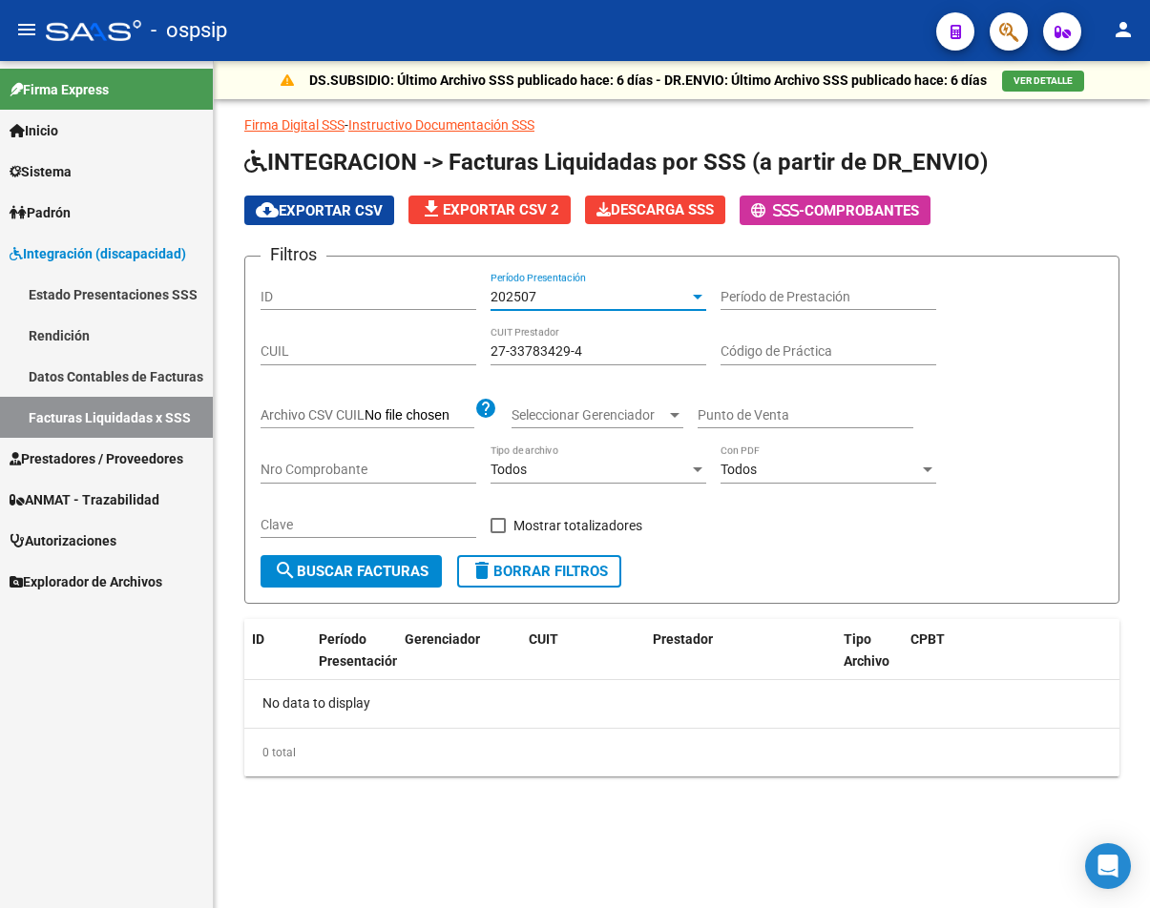
click at [638, 345] on input "27-33783429-4" at bounding box center [598, 351] width 216 height 16
